Goal: Task Accomplishment & Management: Manage account settings

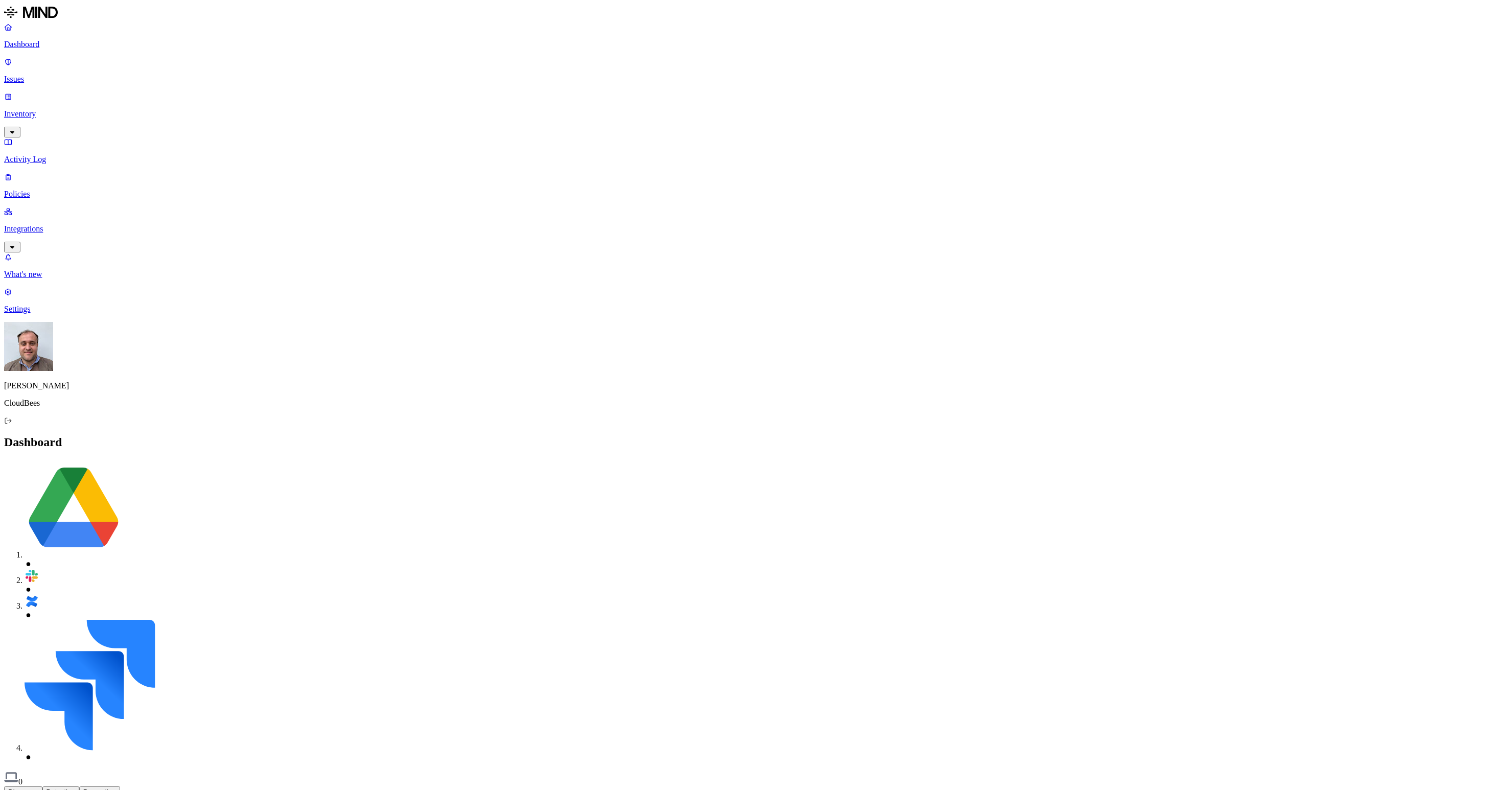
click at [43, 314] on link "Settings" at bounding box center [756, 300] width 1504 height 27
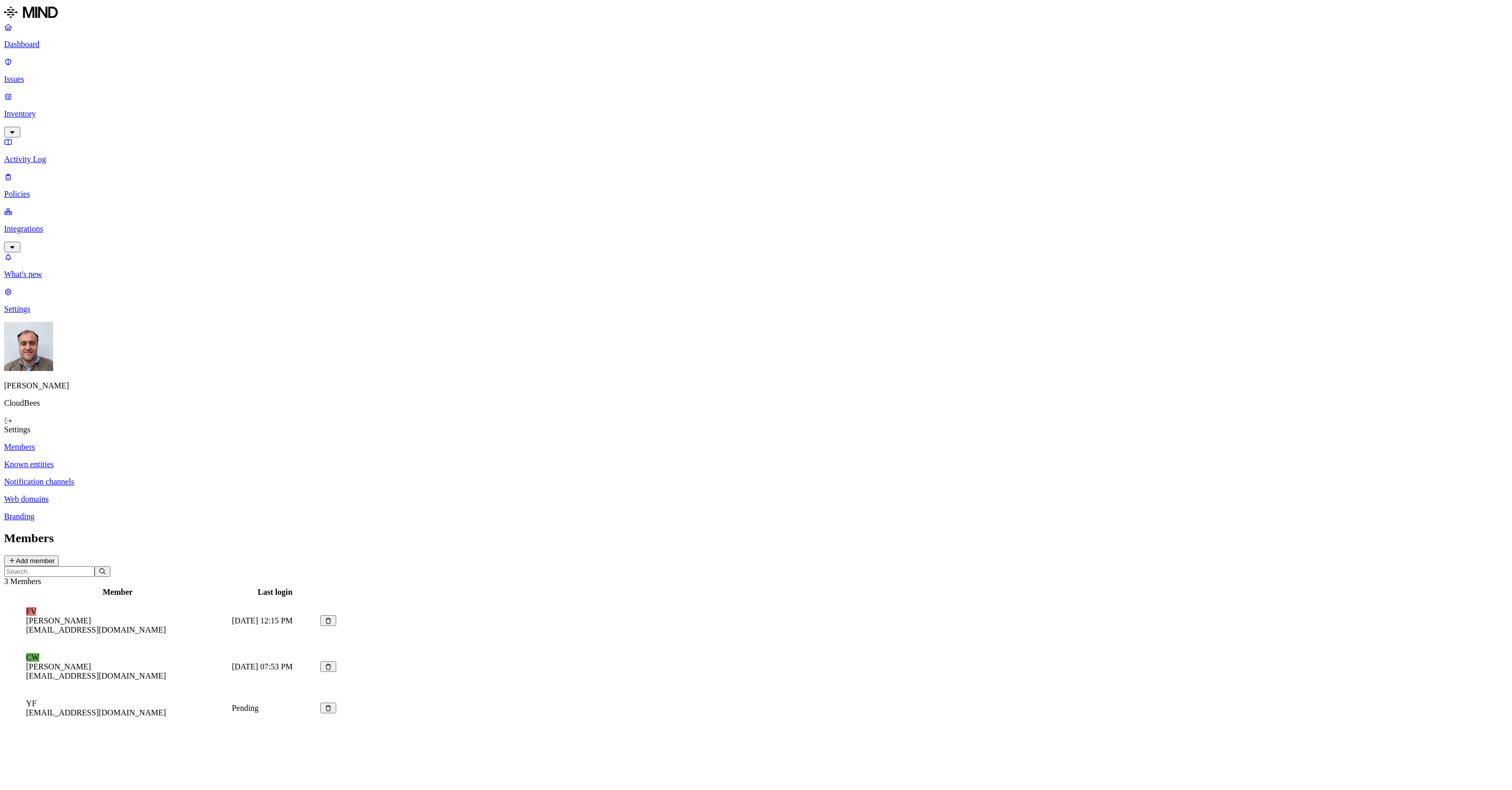
click at [59, 555] on button "Add member" at bounding box center [32, 560] width 54 height 11
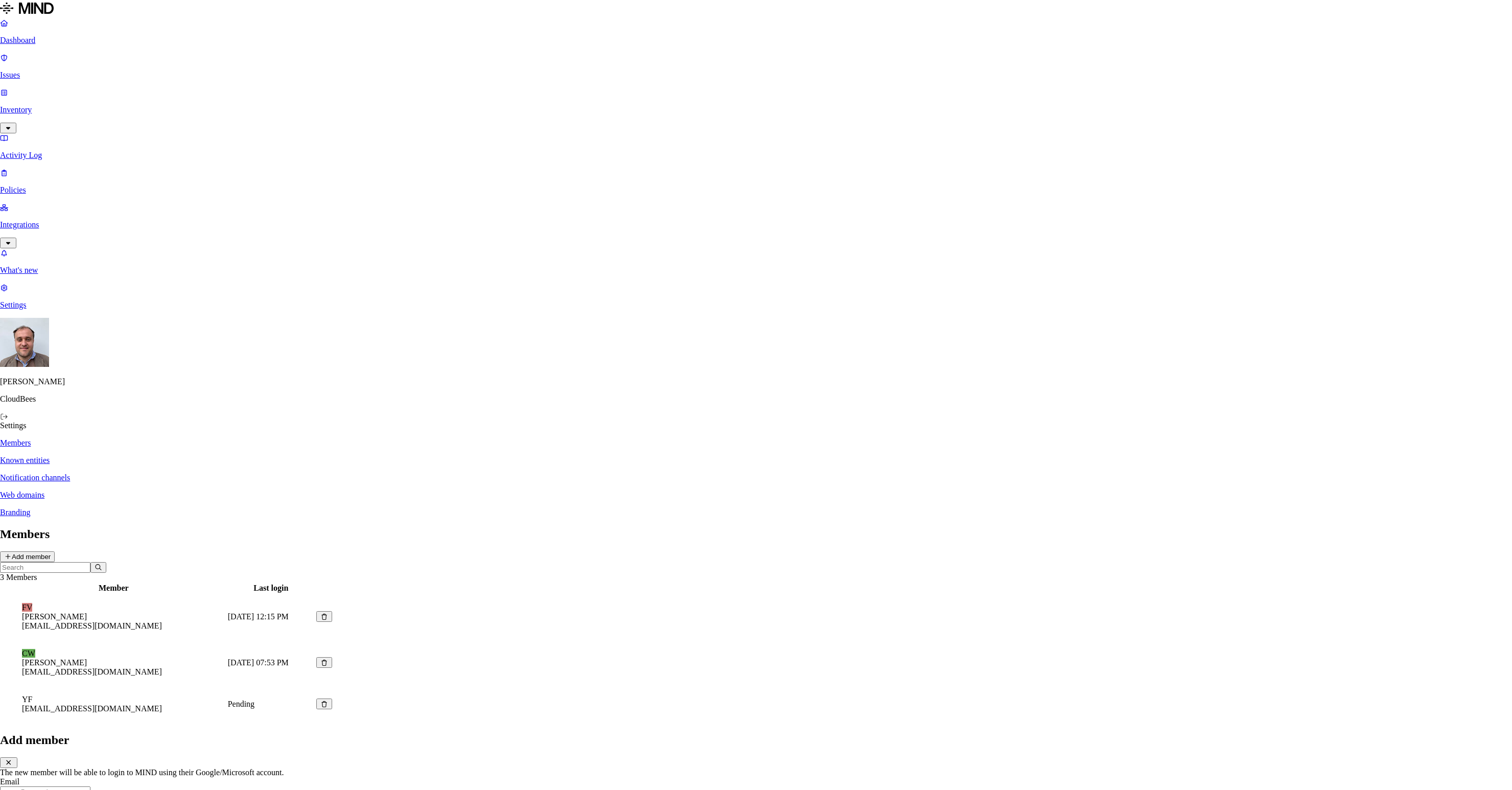
click at [90, 787] on input "text" at bounding box center [45, 792] width 90 height 11
type input "[EMAIL_ADDRESS][DOMAIN_NAME]"
click at [56, 790] on button "Finish" at bounding box center [43, 802] width 27 height 11
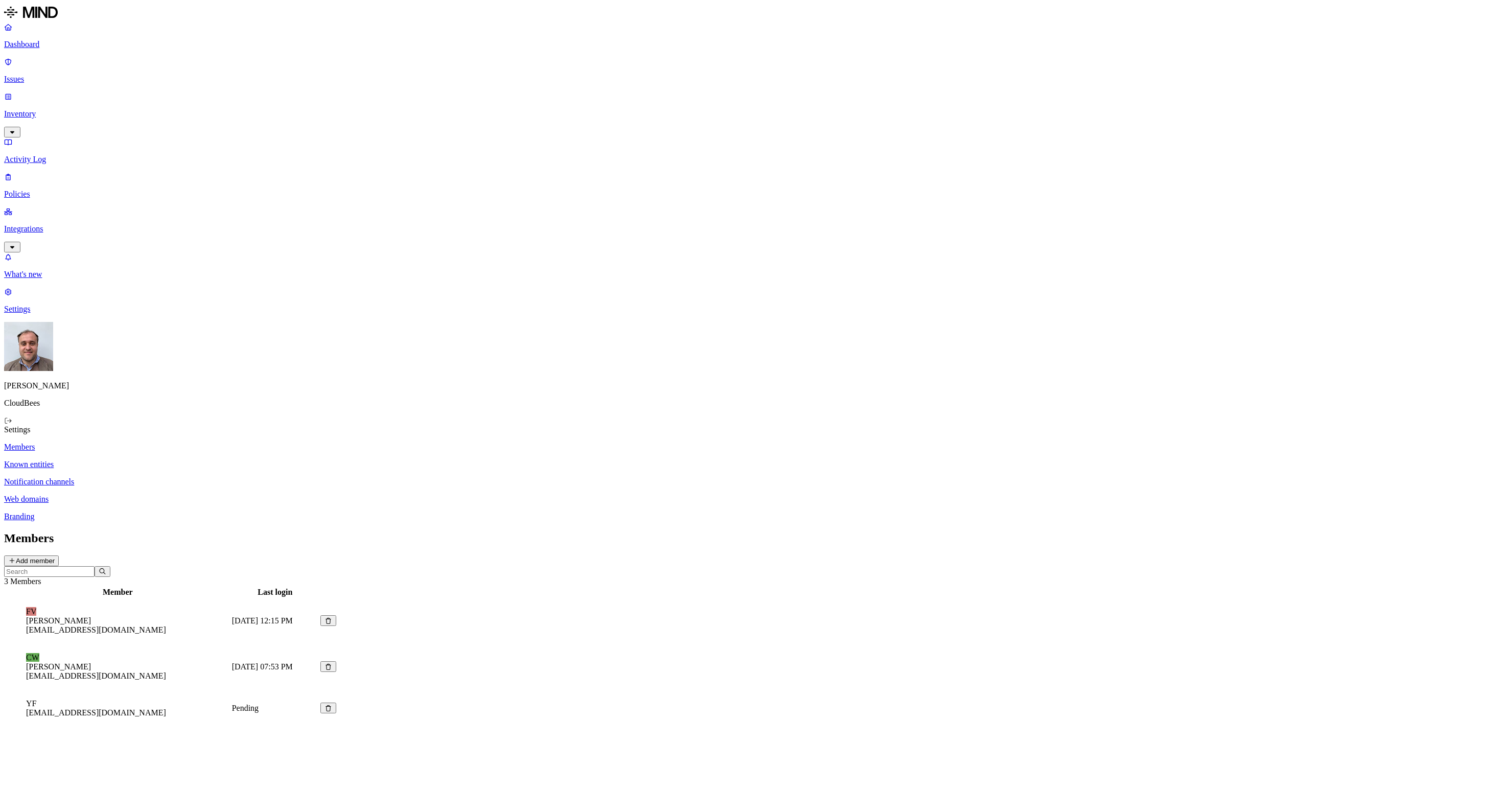
click at [210, 708] on figcaption "[EMAIL_ADDRESS][DOMAIN_NAME]" at bounding box center [118, 713] width 183 height 9
click at [319, 690] on td "Pending" at bounding box center [275, 708] width 87 height 36
click at [59, 555] on button "Add member" at bounding box center [32, 560] width 54 height 11
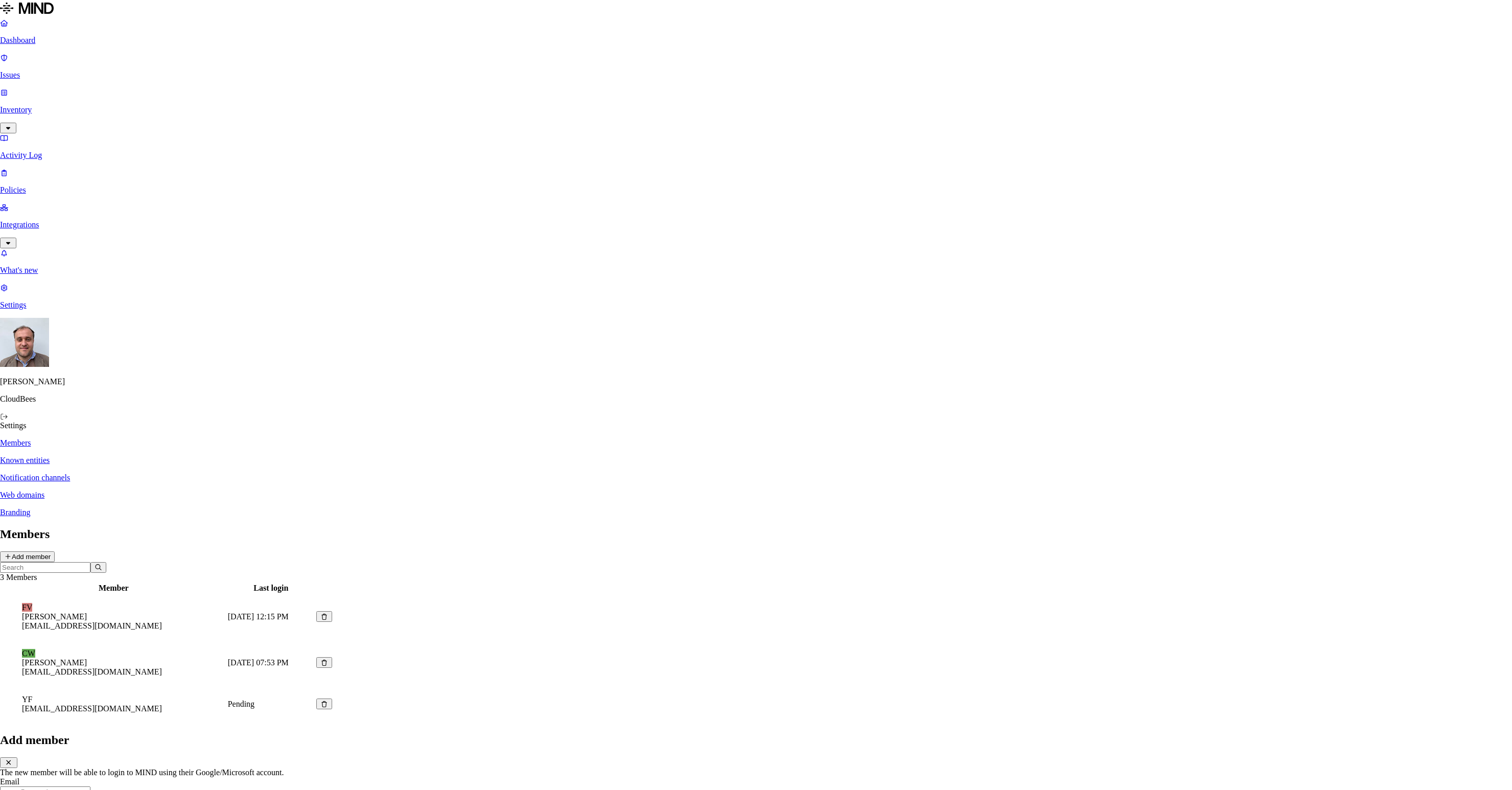
click at [17, 758] on button "Close" at bounding box center [9, 763] width 17 height 11
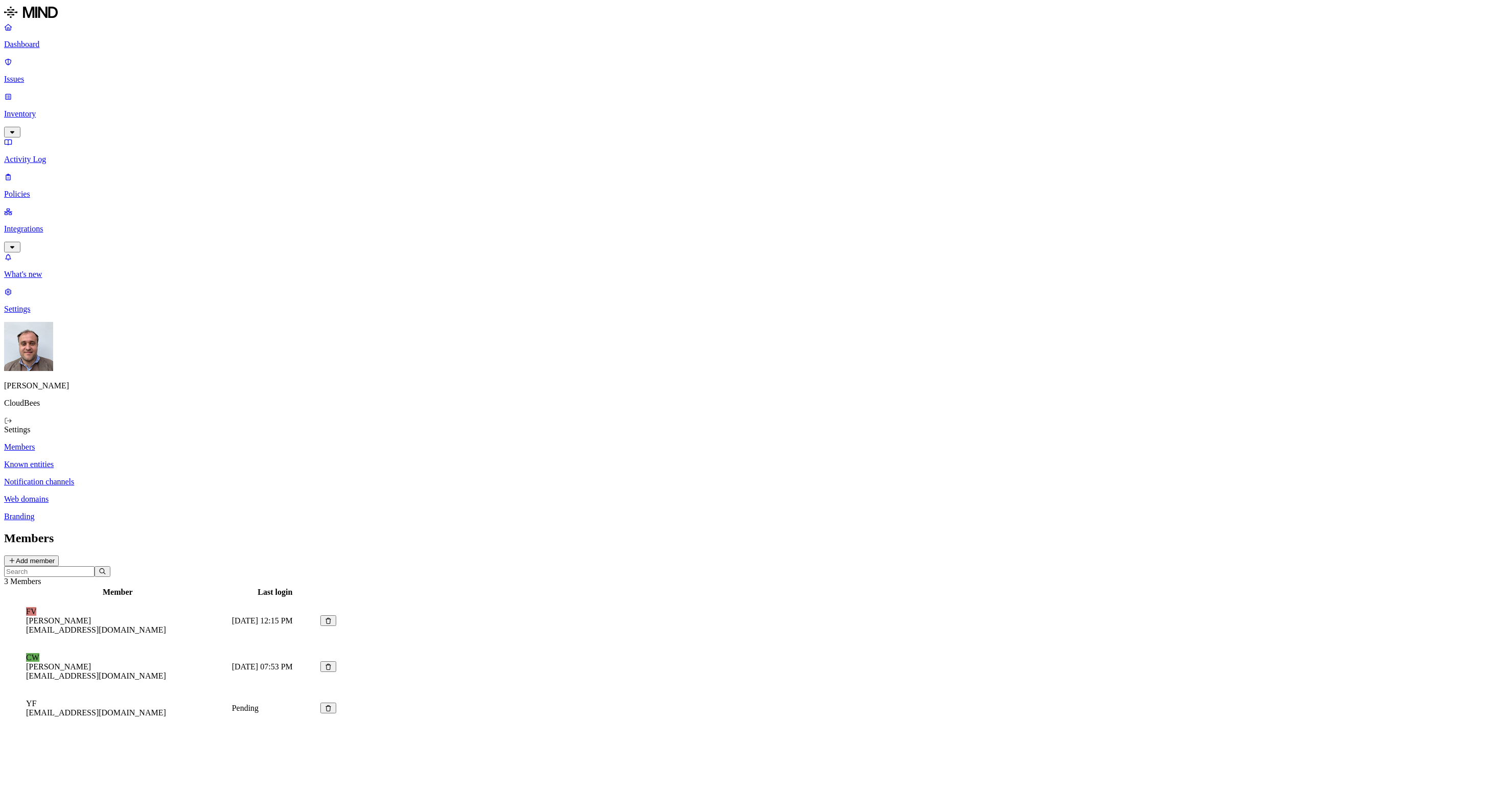
click at [230, 700] on div "YF [EMAIL_ADDRESS][DOMAIN_NAME]" at bounding box center [118, 709] width 224 height 19
click at [336, 703] on button at bounding box center [329, 708] width 16 height 11
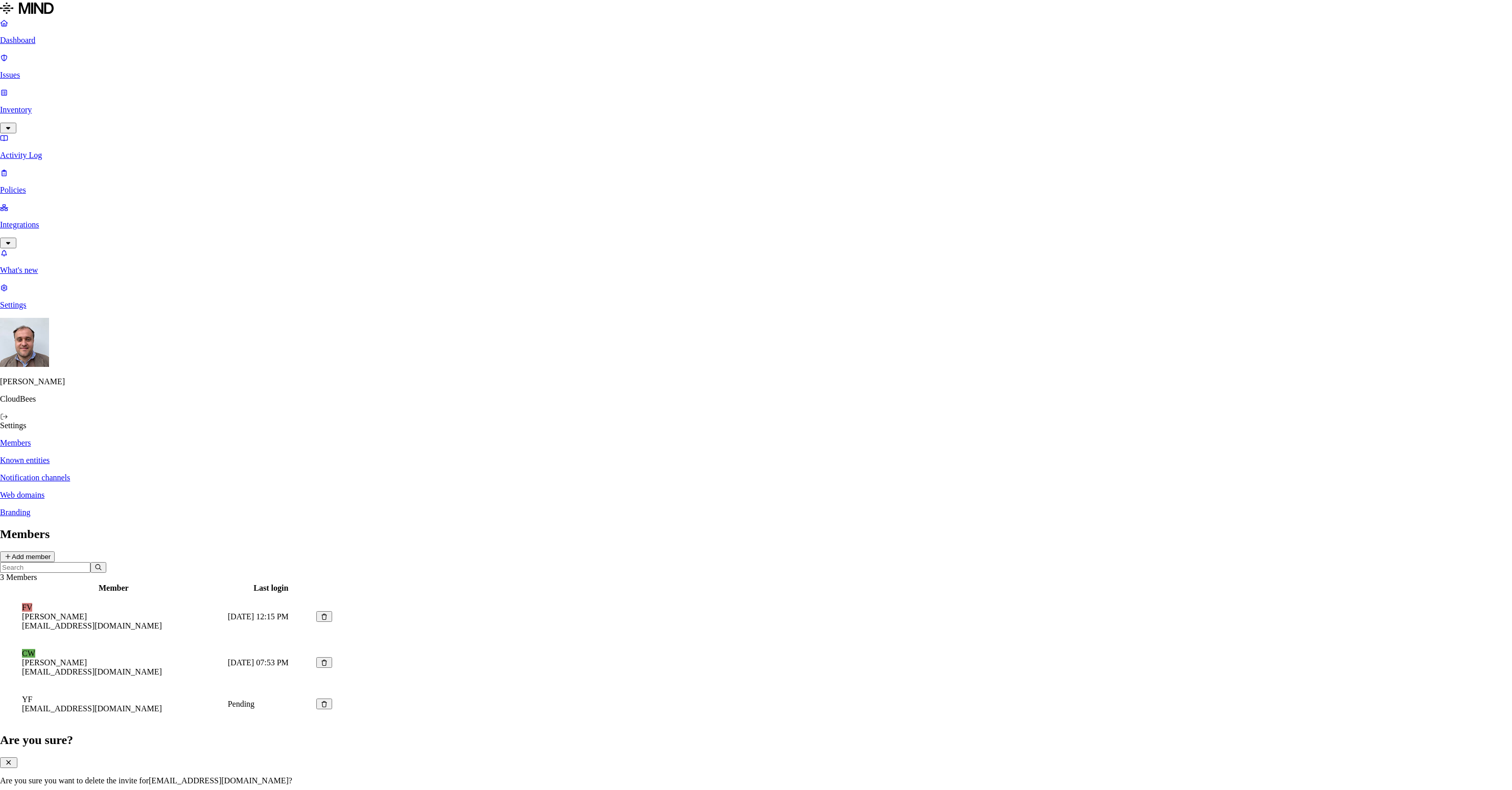
click at [58, 790] on button "Delete" at bounding box center [43, 799] width 28 height 11
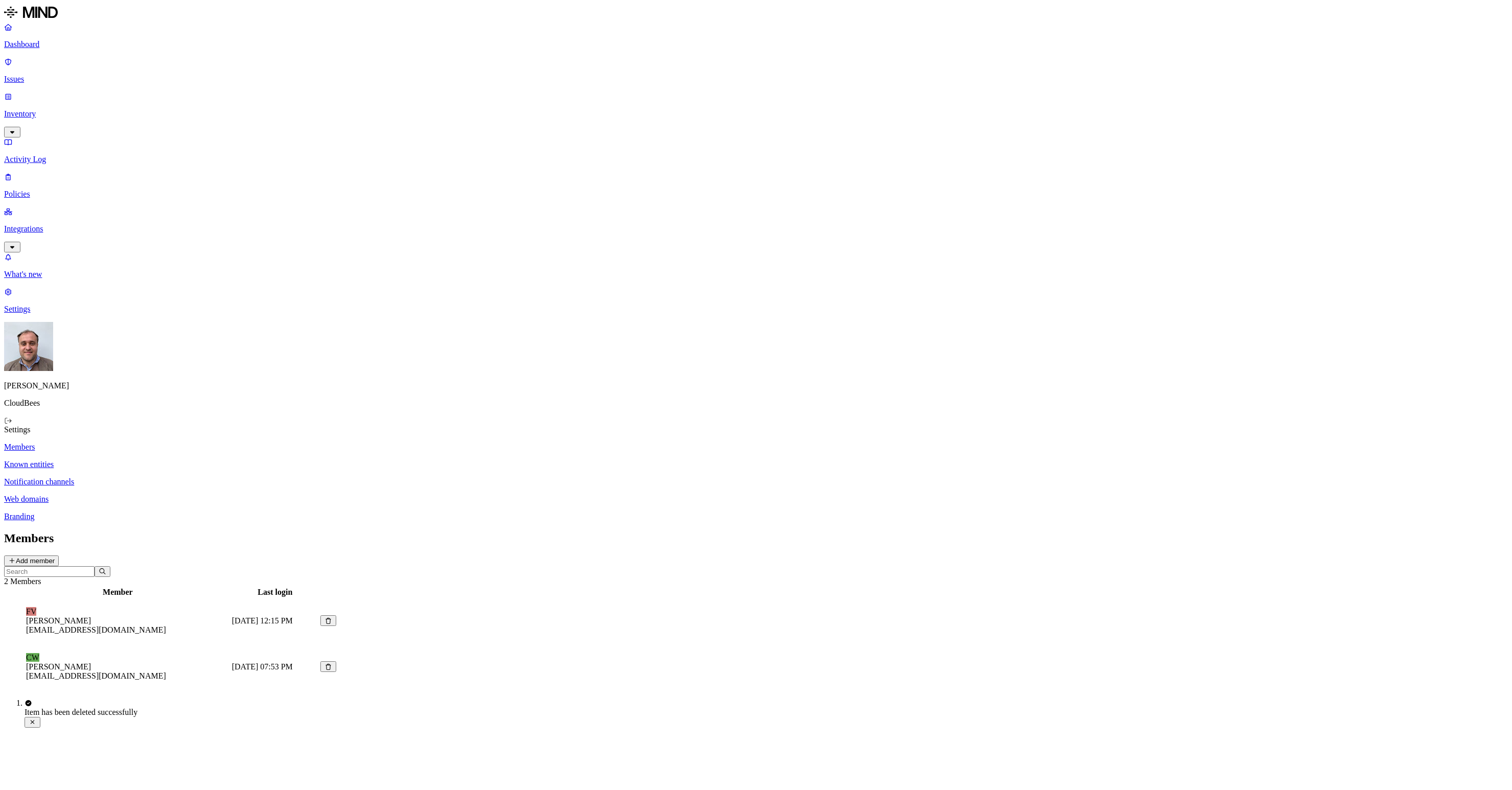
click at [59, 555] on button "Add member" at bounding box center [32, 560] width 54 height 11
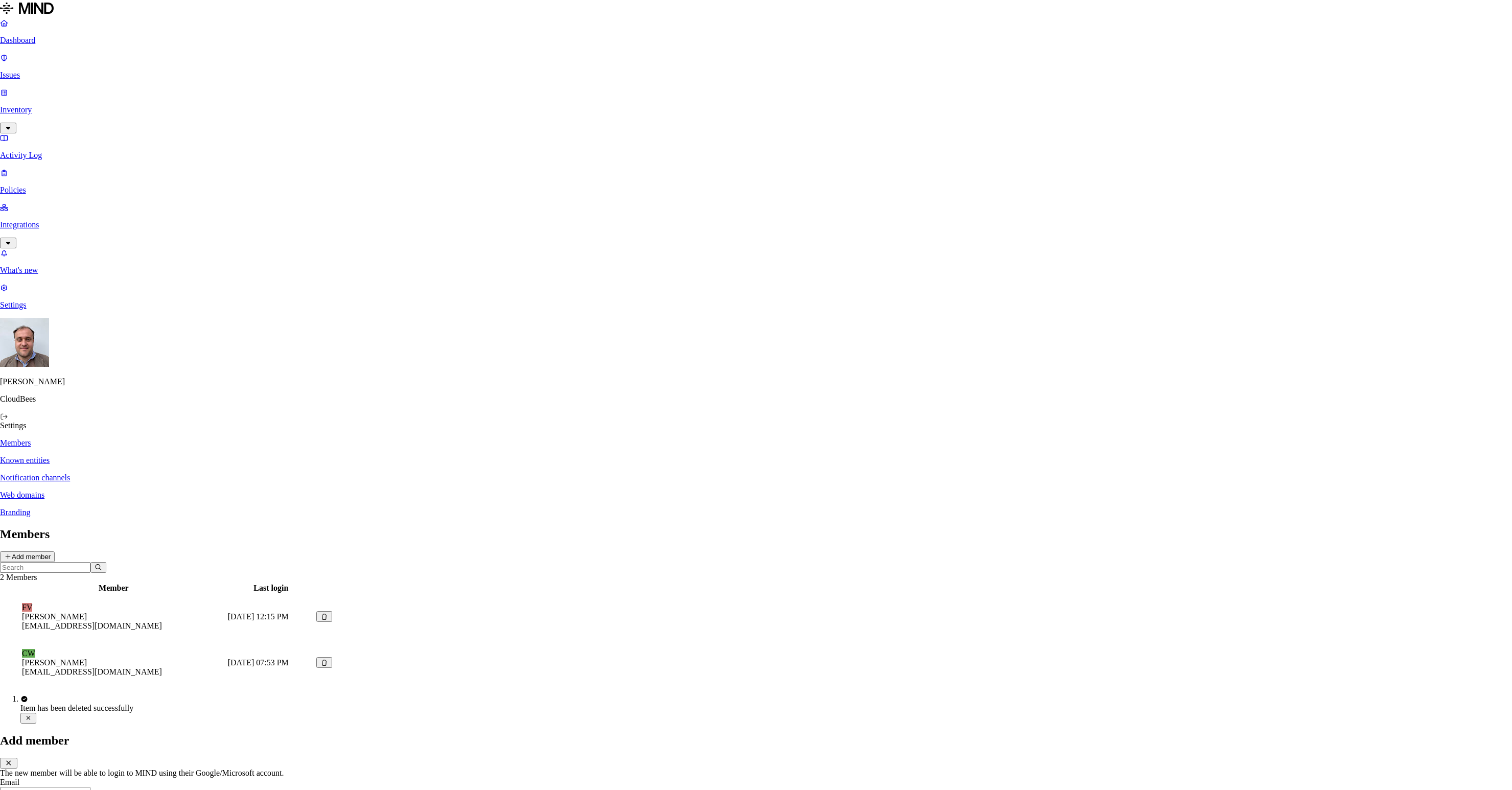
click at [90, 788] on input "text" at bounding box center [45, 792] width 90 height 11
type input "[EMAIL_ADDRESS][DOMAIN_NAME]"
click at [56, 761] on button "Finish" at bounding box center [43, 766] width 27 height 11
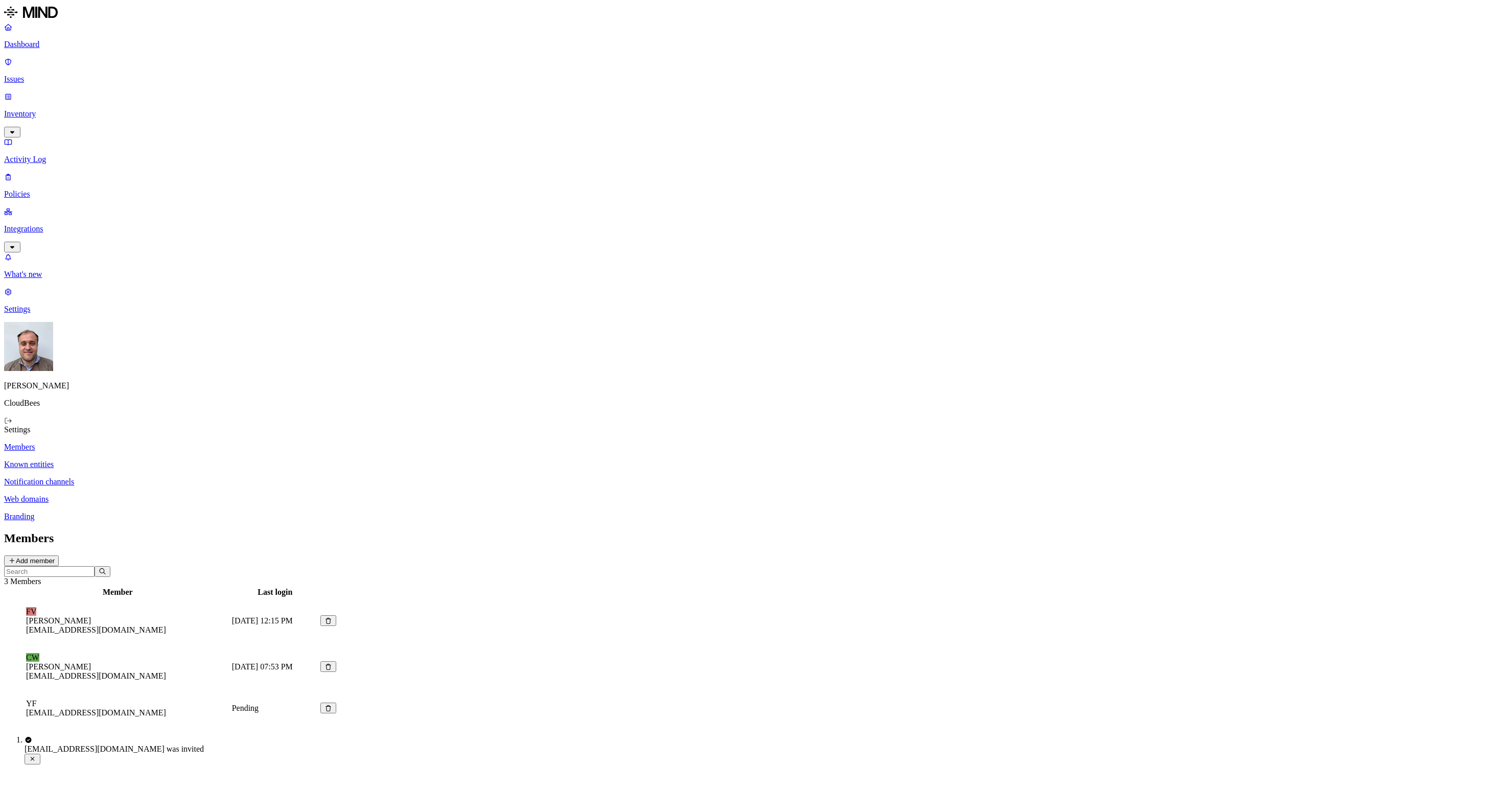
click at [625, 532] on div "Members Add member 3 Members Member Last login [PERSON_NAME] [PERSON_NAME] [EMA…" at bounding box center [756, 630] width 1504 height 196
click at [81, 47] on p "Dashboard" at bounding box center [756, 44] width 1504 height 9
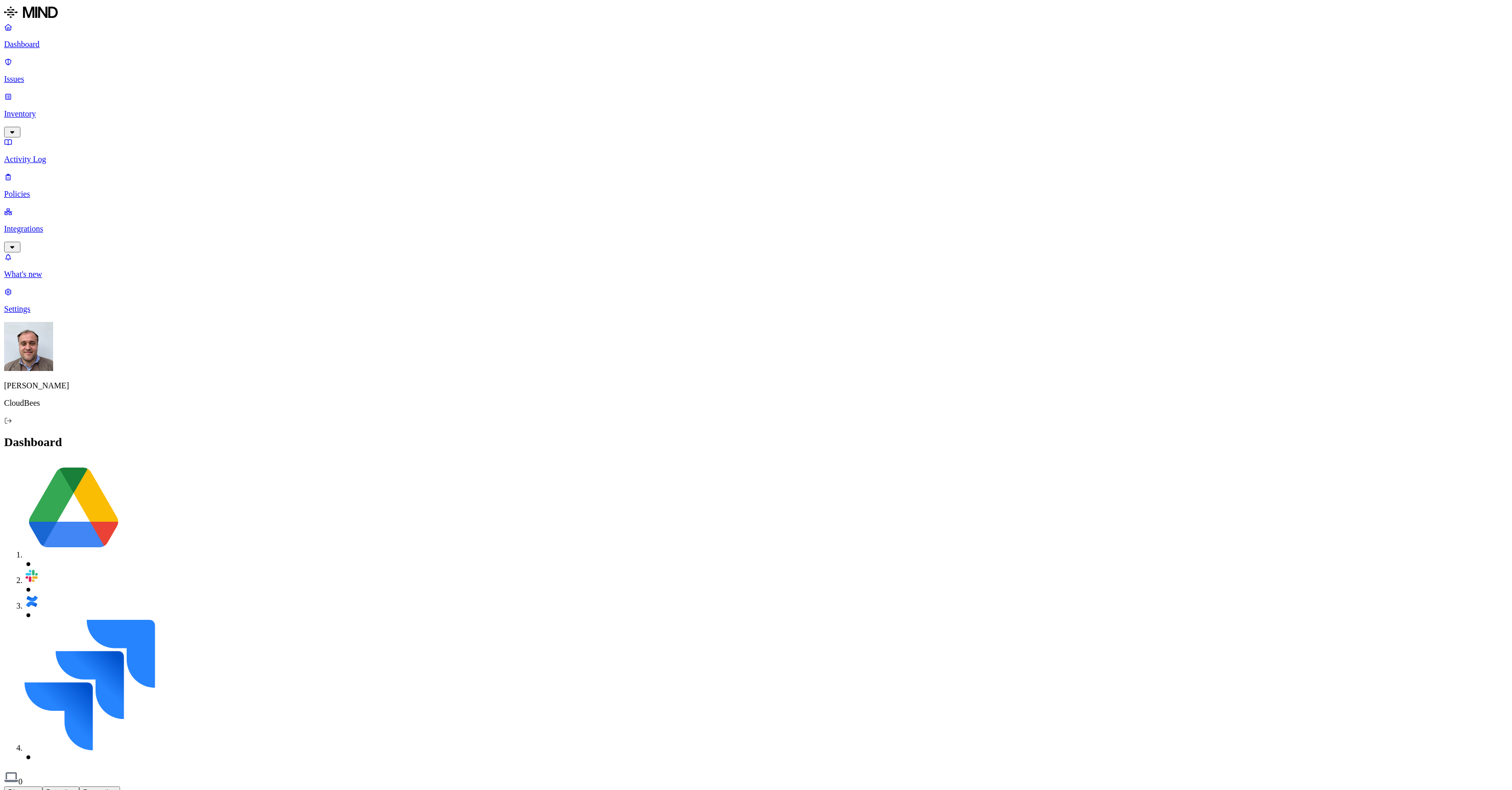
click at [66, 92] on link "Inventory" at bounding box center [756, 114] width 1504 height 44
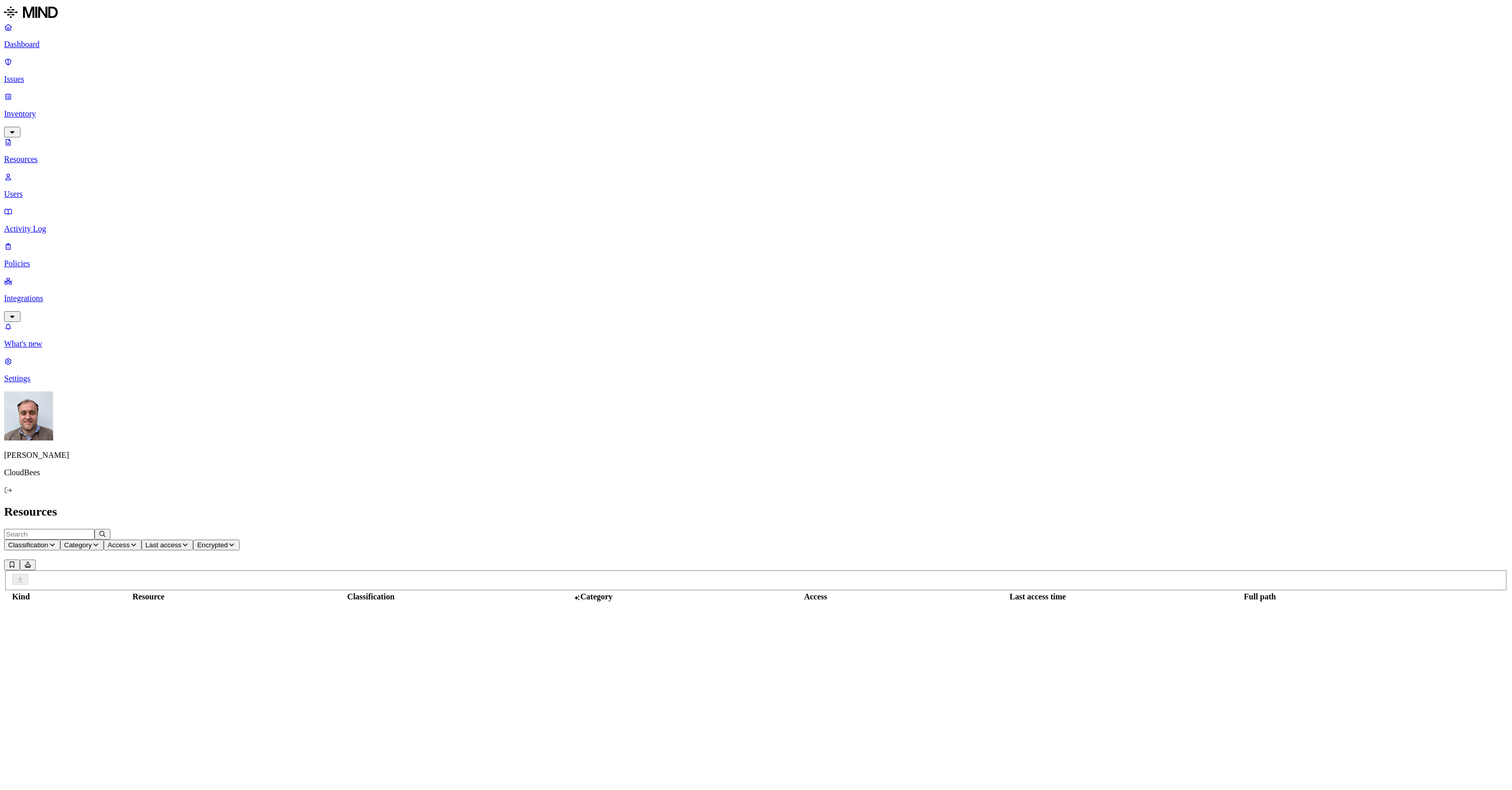
click at [66, 92] on link "Inventory" at bounding box center [756, 114] width 1504 height 44
click at [56, 75] on p "Issues" at bounding box center [756, 79] width 1504 height 9
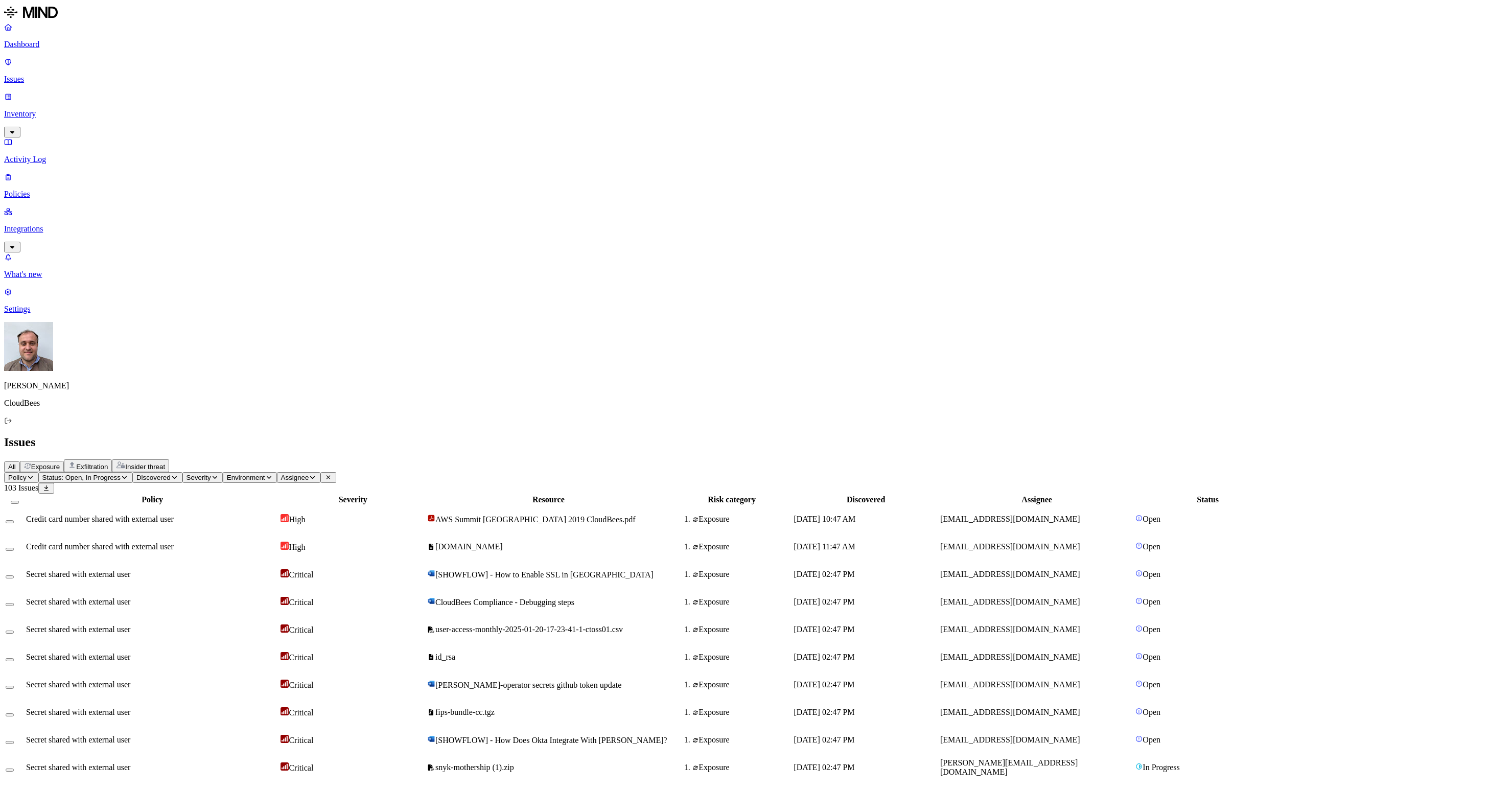
click at [108, 463] on span "Exfiltration" at bounding box center [92, 467] width 32 height 7
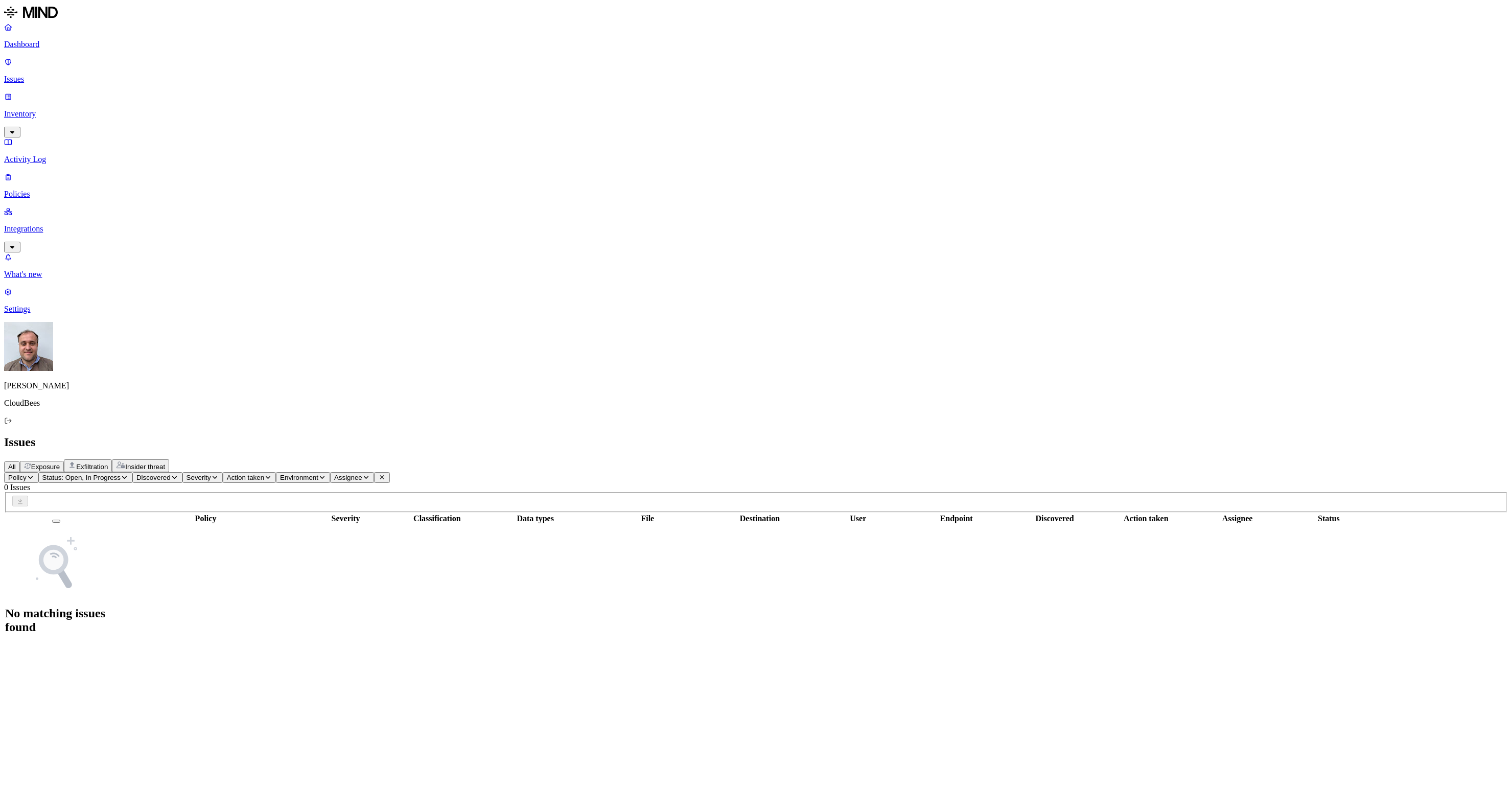
click at [165, 463] on span "Insider threat" at bounding box center [145, 467] width 40 height 7
click at [60, 463] on span "Exposure" at bounding box center [45, 467] width 28 height 7
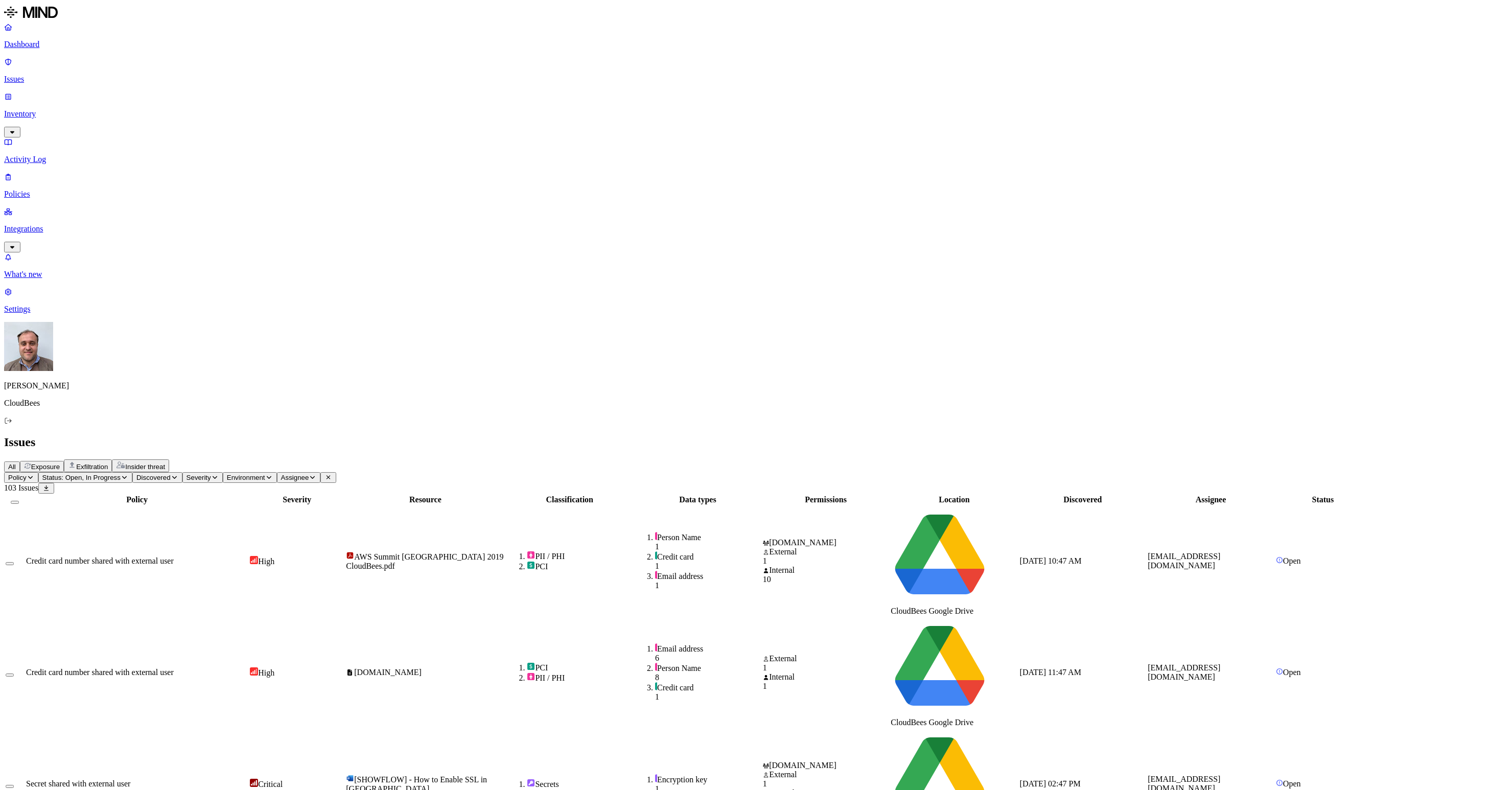
click at [60, 189] on p "Policies" at bounding box center [756, 194] width 1504 height 9
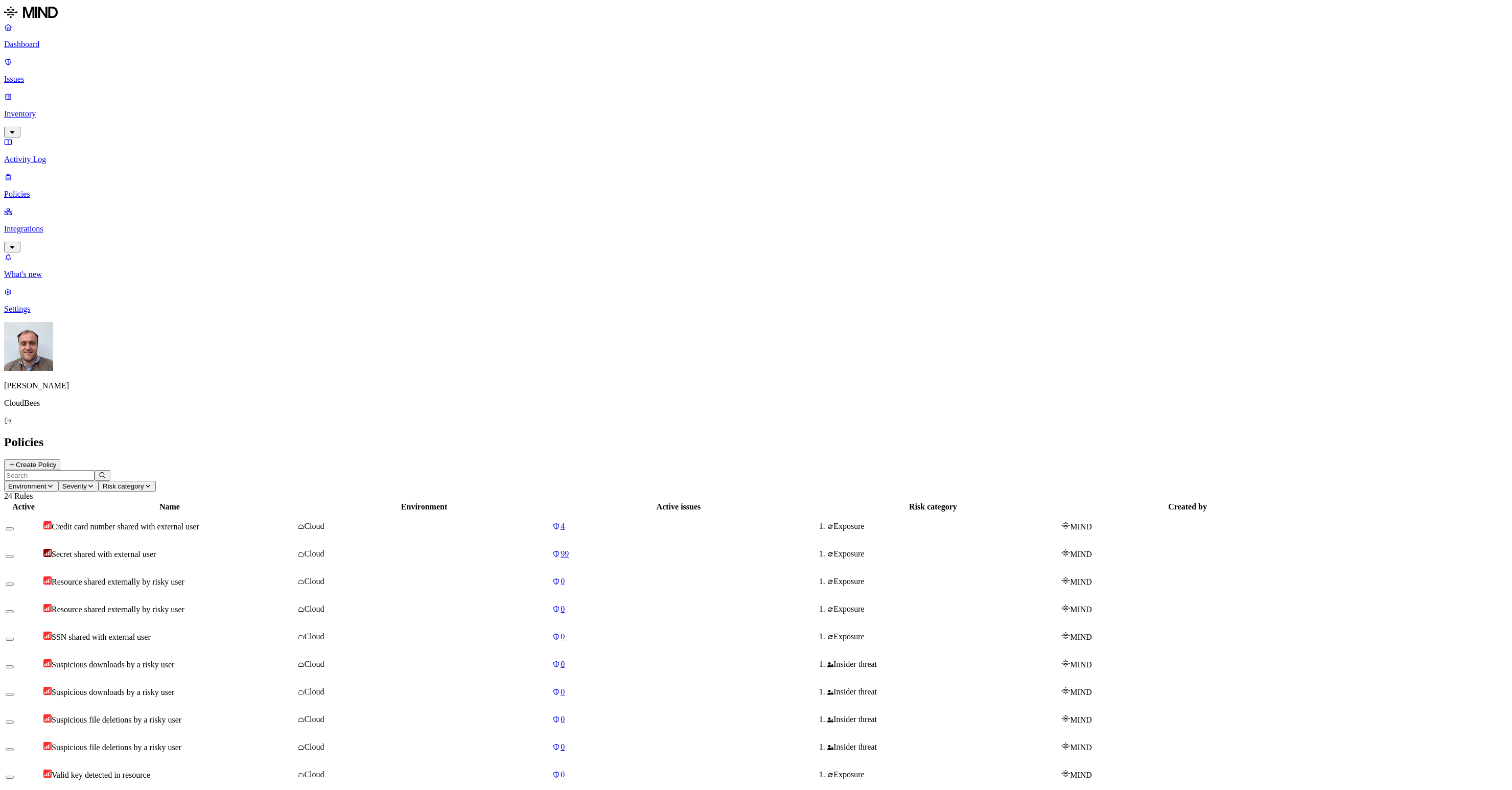
click at [72, 49] on link "Dashboard" at bounding box center [756, 35] width 1504 height 27
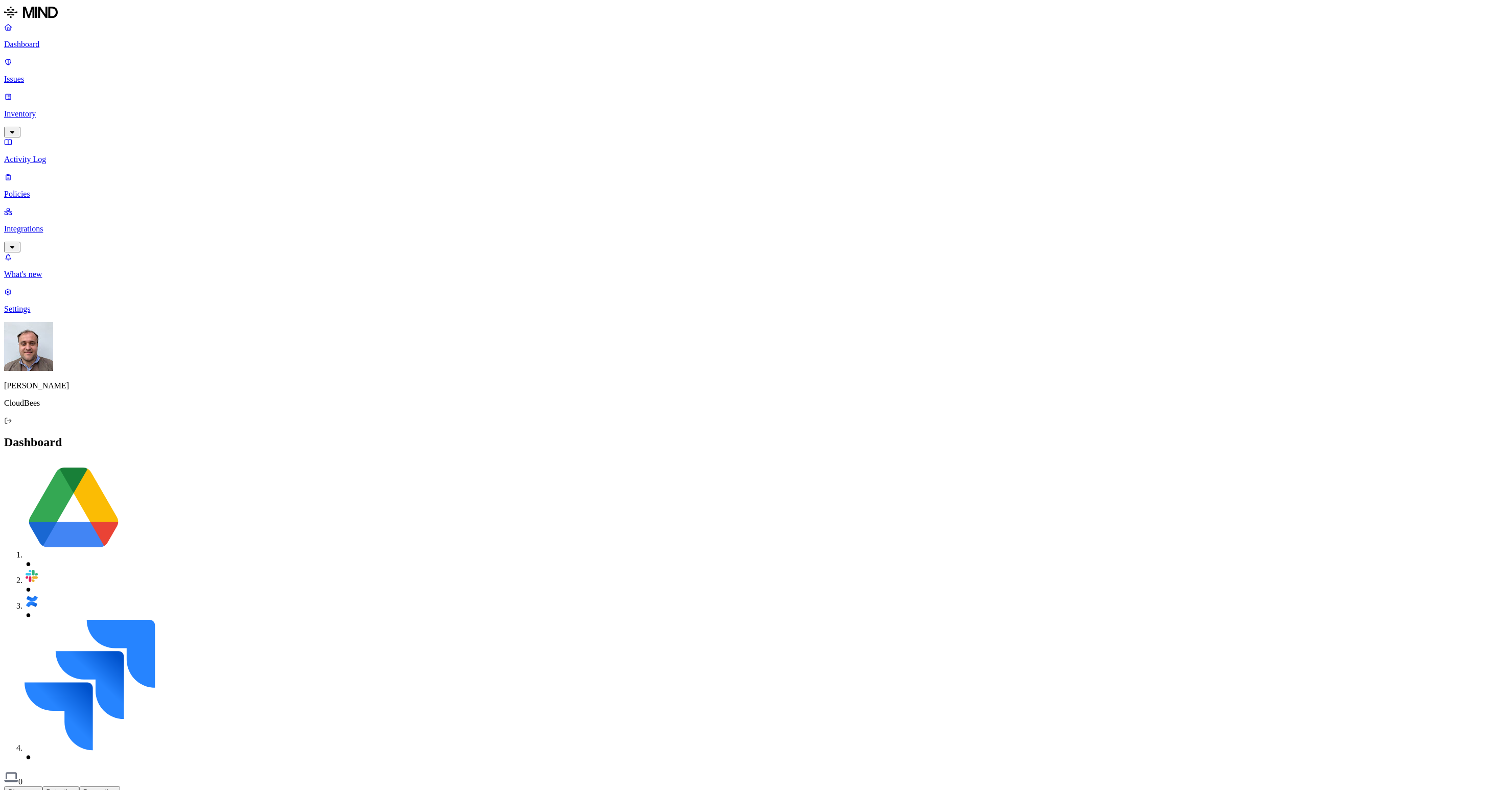
click at [67, 110] on p "Inventory" at bounding box center [756, 114] width 1504 height 9
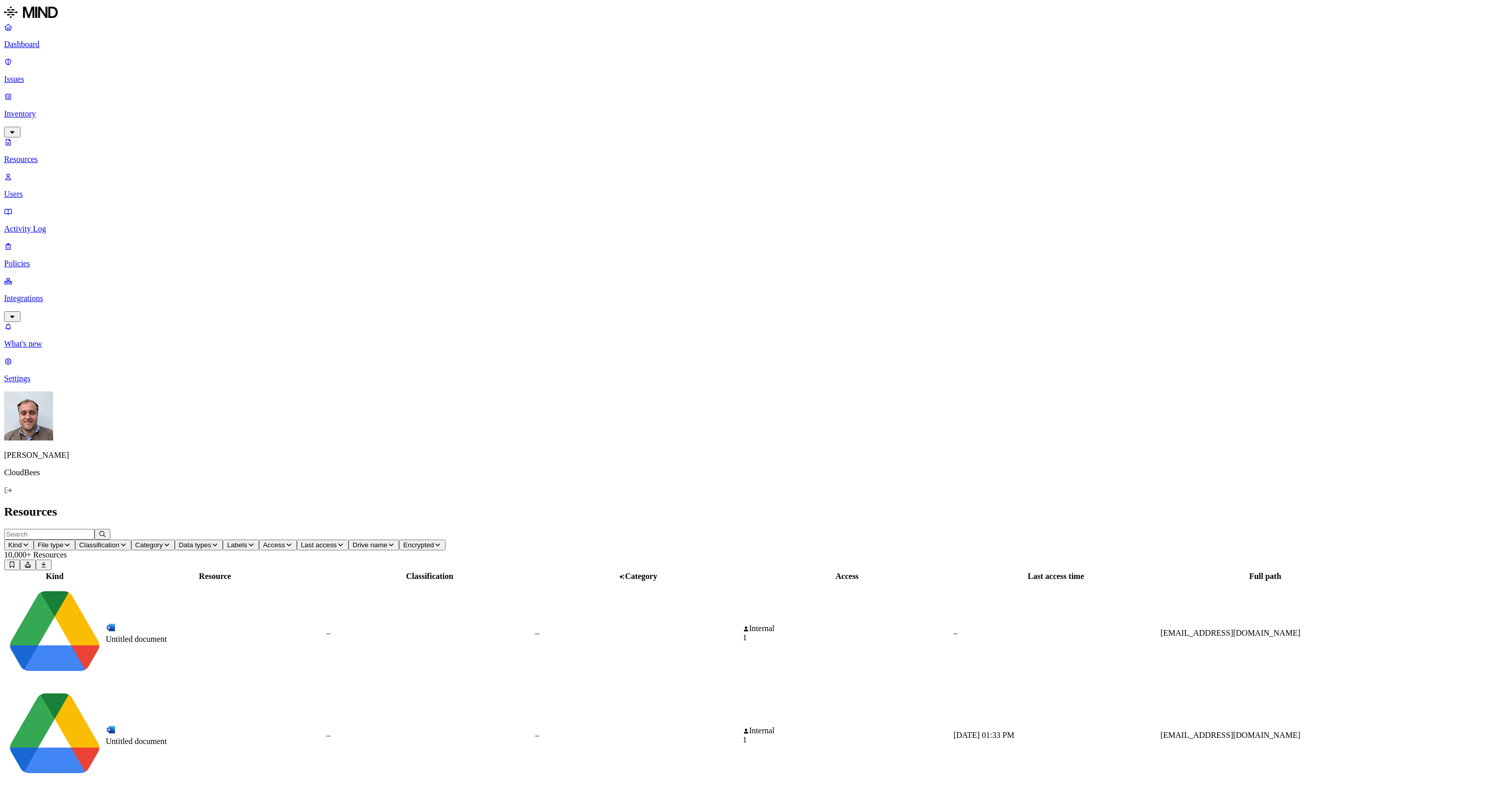
click at [30, 542] on icon "button" at bounding box center [26, 545] width 7 height 6
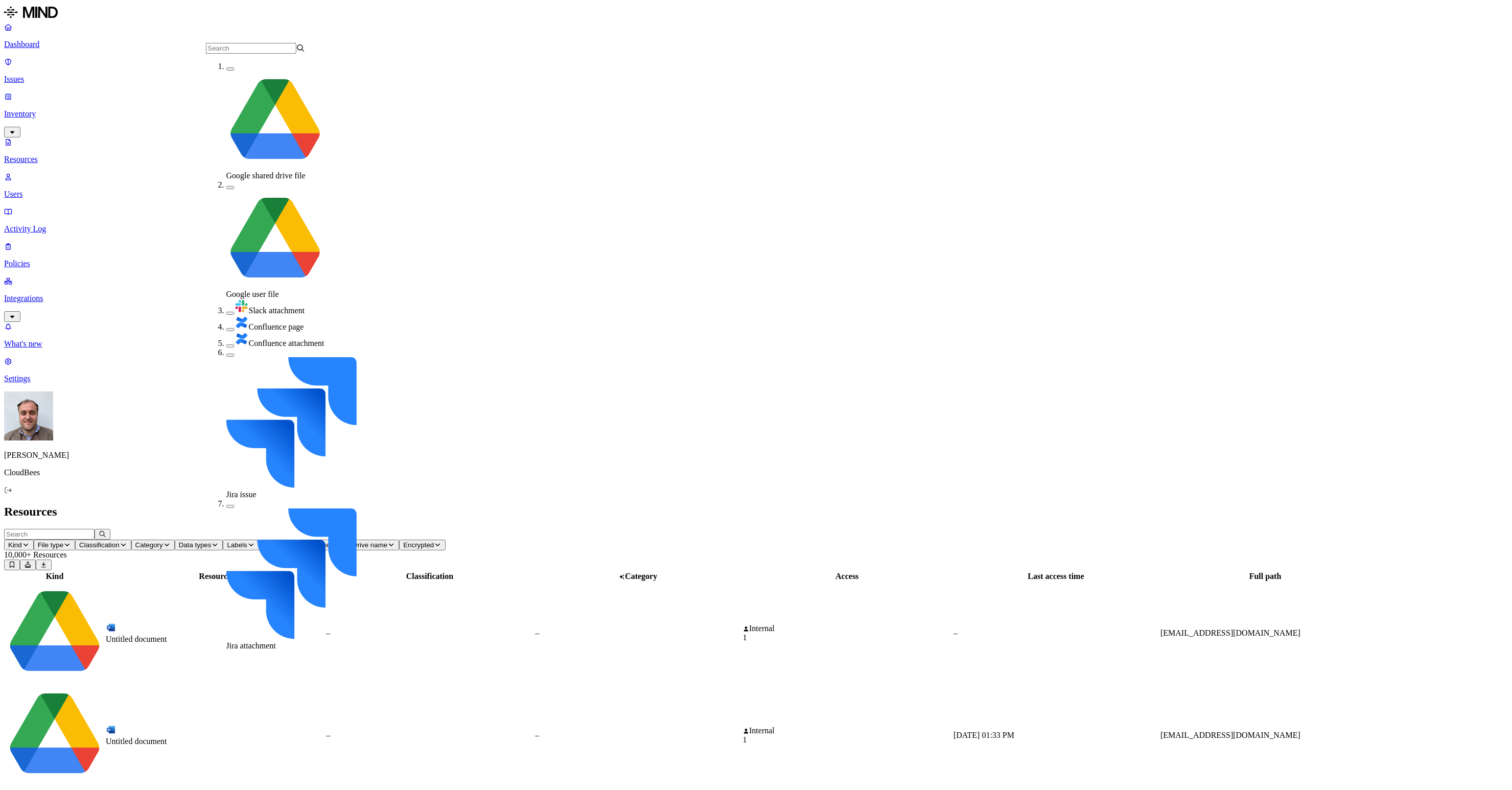
scroll to position [1, 0]
click at [227, 505] on button "button" at bounding box center [230, 506] width 8 height 3
